Goal: Entertainment & Leisure: Consume media (video, audio)

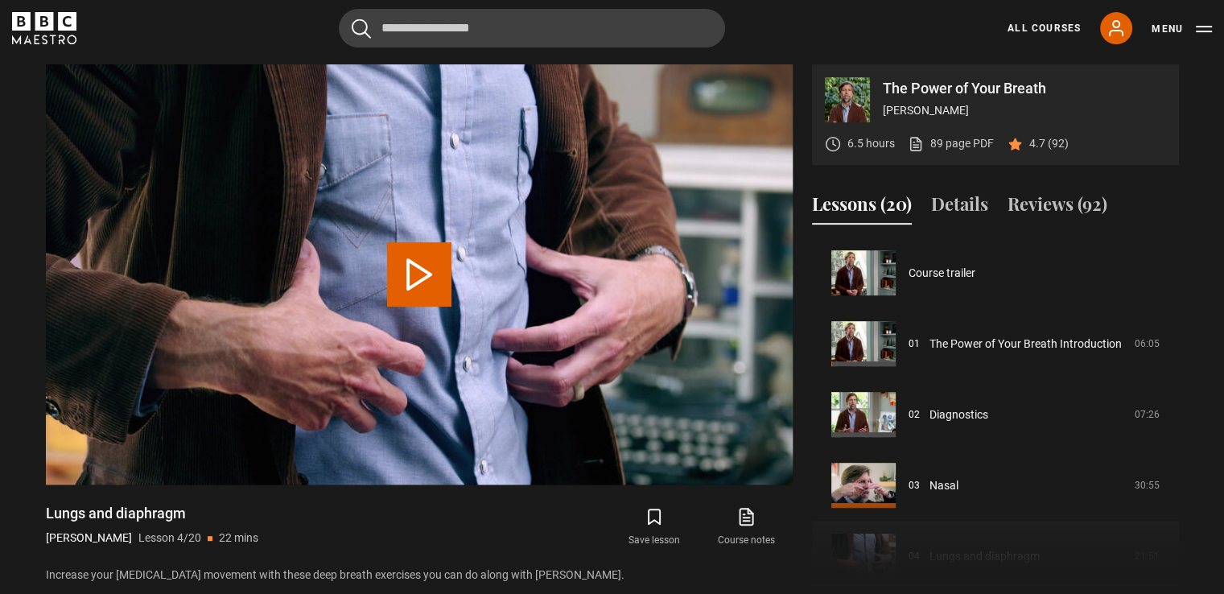
scroll to position [213, 0]
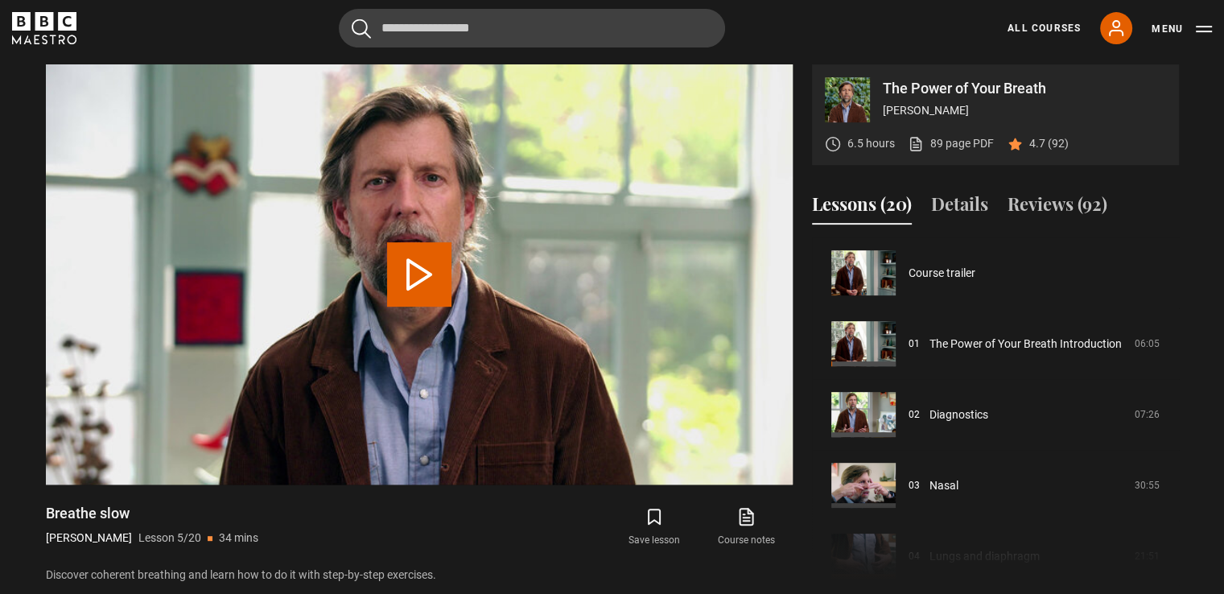
scroll to position [283, 0]
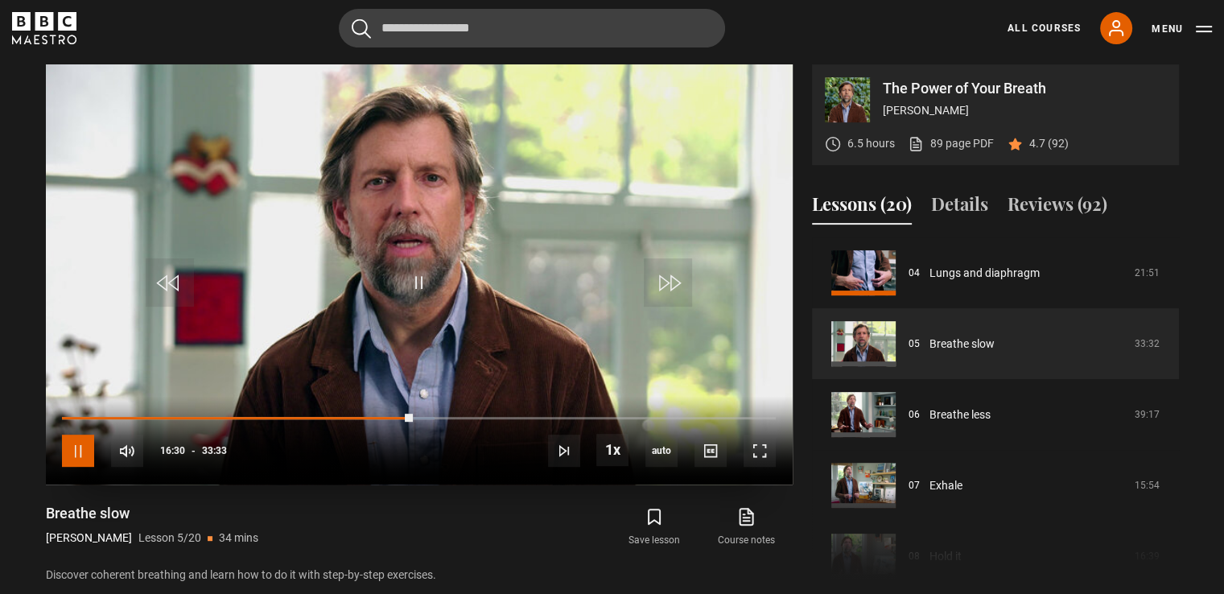
click at [84, 451] on span "Video Player" at bounding box center [78, 451] width 32 height 32
click at [74, 449] on span "Video Player" at bounding box center [78, 451] width 32 height 32
drag, startPoint x: 567, startPoint y: 416, endPoint x: 597, endPoint y: 419, distance: 30.0
click at [597, 419] on div "10s Skip Back 10 seconds Play 10s Skip Forward 10 seconds Loaded : 0.00% 24:07 …" at bounding box center [419, 440] width 747 height 89
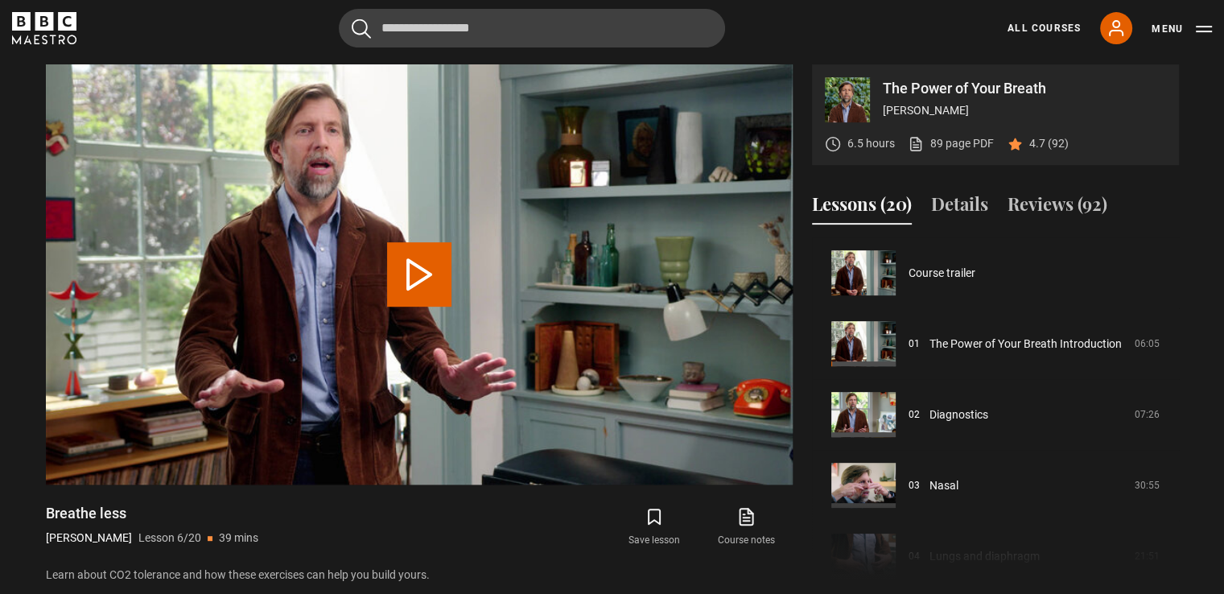
scroll to position [354, 0]
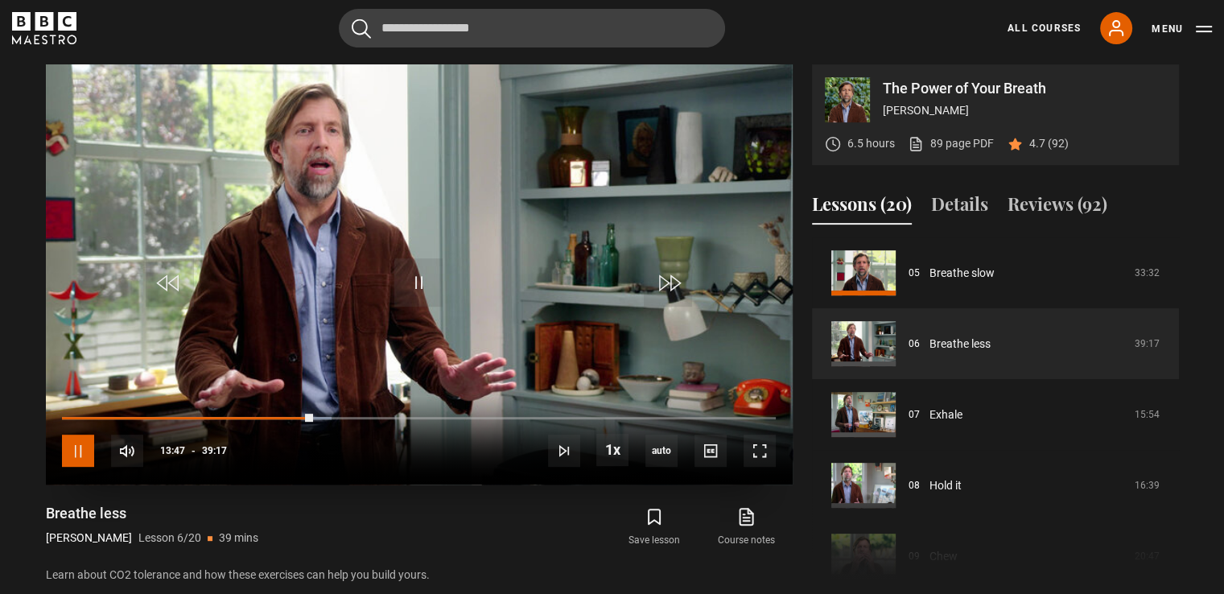
click at [80, 451] on span "Video Player" at bounding box center [78, 451] width 32 height 32
